Goal: Information Seeking & Learning: Learn about a topic

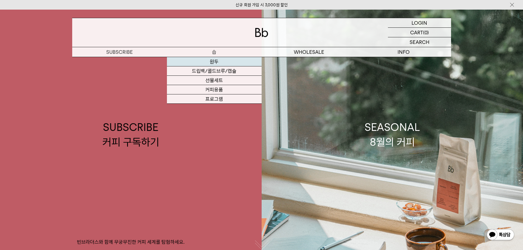
click at [212, 61] on link "원두" at bounding box center [214, 61] width 95 height 9
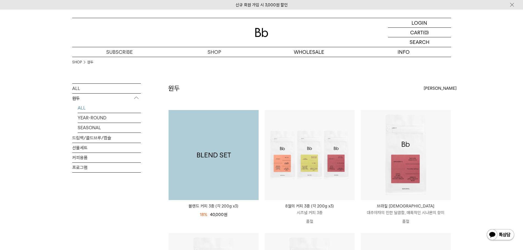
click at [209, 149] on img at bounding box center [213, 155] width 90 height 90
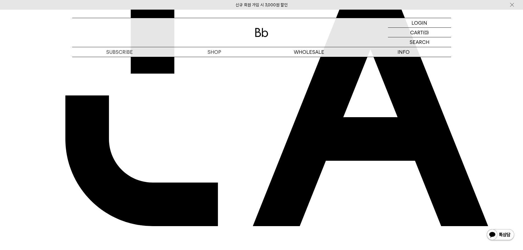
scroll to position [384, 0]
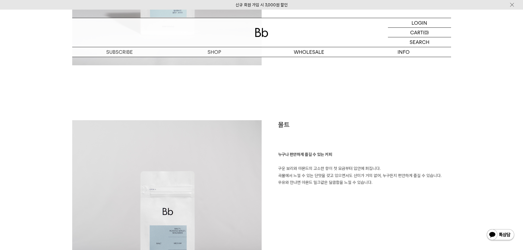
scroll to position [1317, 0]
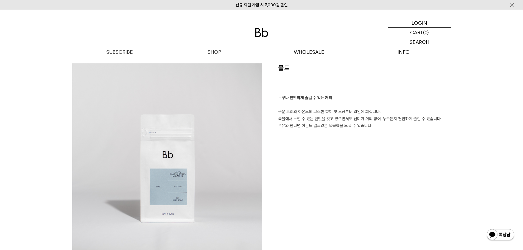
scroll to position [1426, 0]
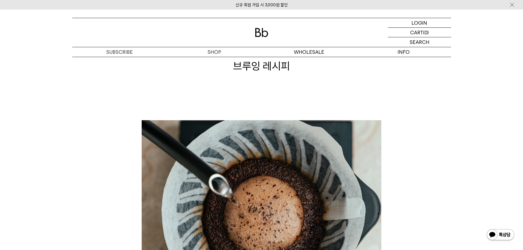
scroll to position [603, 0]
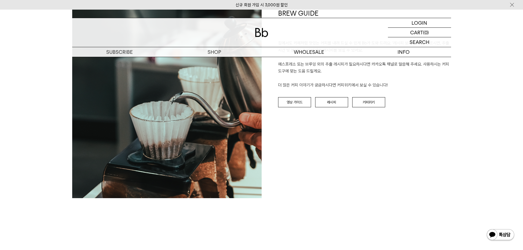
scroll to position [1426, 0]
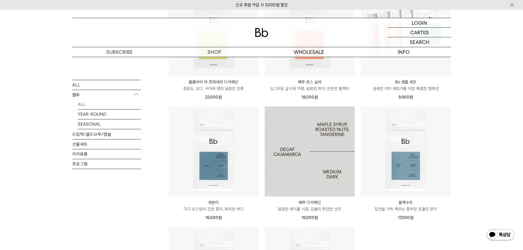
scroll to position [384, 0]
